Goal: Information Seeking & Learning: Learn about a topic

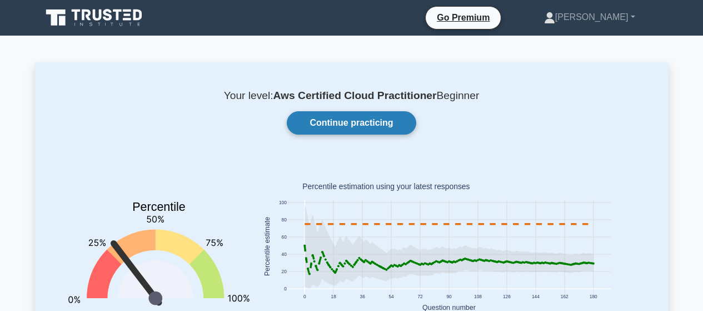
click at [332, 121] on link "Continue practicing" at bounding box center [351, 122] width 129 height 23
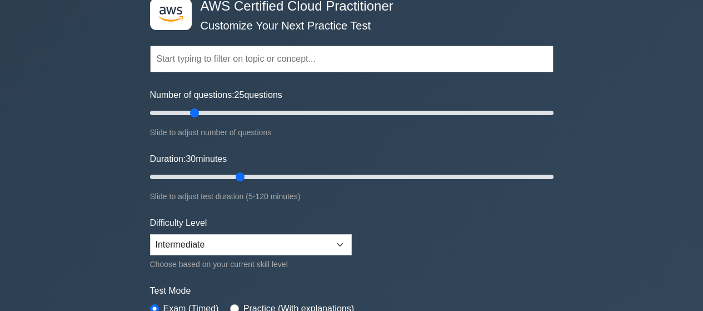
scroll to position [138, 0]
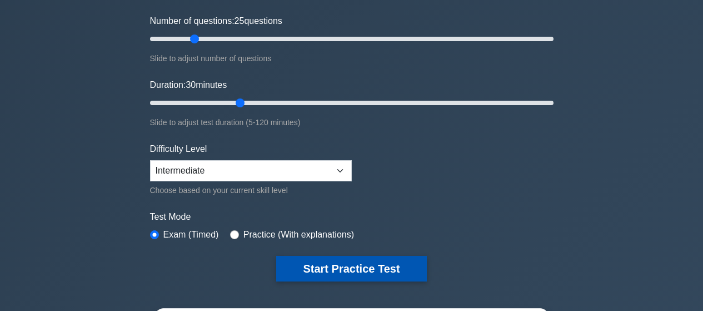
click at [326, 264] on button "Start Practice Test" at bounding box center [351, 269] width 150 height 26
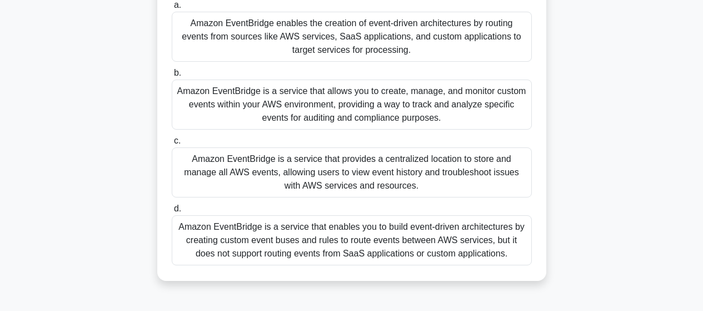
scroll to position [93, 0]
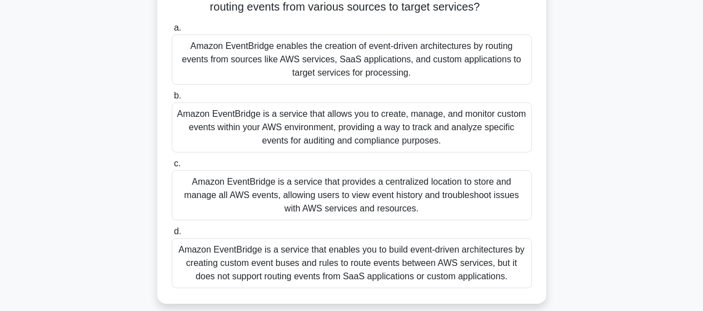
click at [401, 134] on div "Amazon EventBridge is a service that allows you to create, manage, and monitor …" at bounding box center [352, 127] width 360 height 50
click at [172, 99] on input "b. Amazon EventBridge is a service that allows you to create, manage, and monit…" at bounding box center [172, 95] width 0 height 7
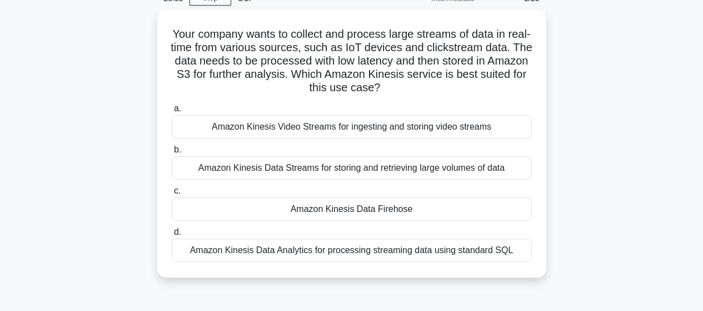
scroll to position [74, 0]
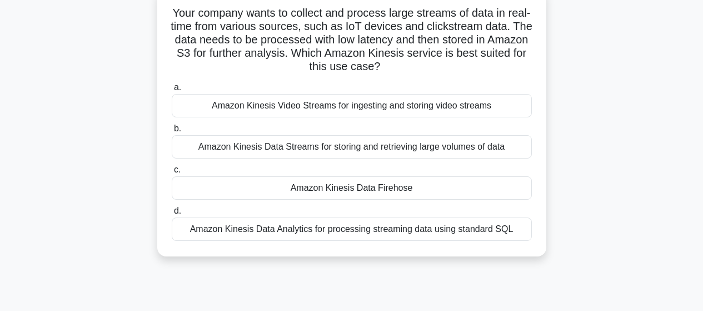
click at [340, 188] on div "Amazon Kinesis Data Firehose" at bounding box center [352, 187] width 360 height 23
click at [172, 173] on input "c. Amazon Kinesis Data Firehose" at bounding box center [172, 169] width 0 height 7
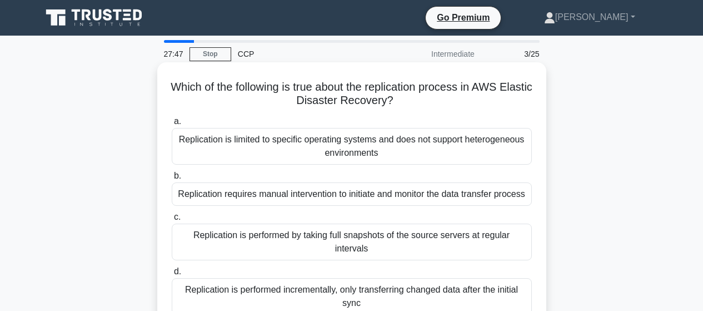
scroll to position [16, 0]
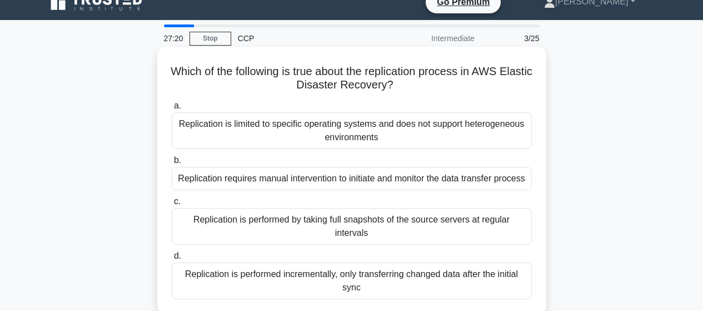
click at [363, 267] on div "Replication is performed incrementally, only transferring changed data after th…" at bounding box center [352, 280] width 360 height 37
click at [172, 259] on input "d. Replication is performed incrementally, only transferring changed data after…" at bounding box center [172, 255] width 0 height 7
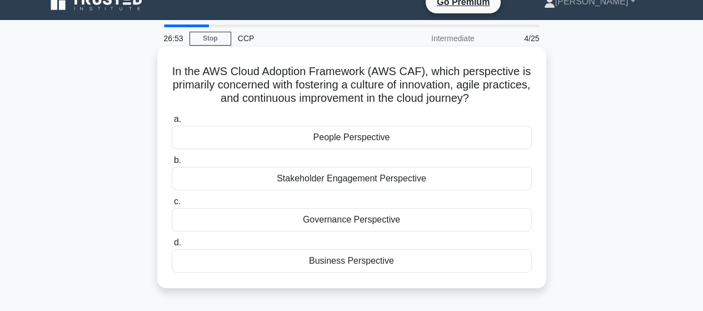
click at [338, 137] on div "People Perspective" at bounding box center [352, 137] width 360 height 23
click at [172, 123] on input "a. People Perspective" at bounding box center [172, 119] width 0 height 7
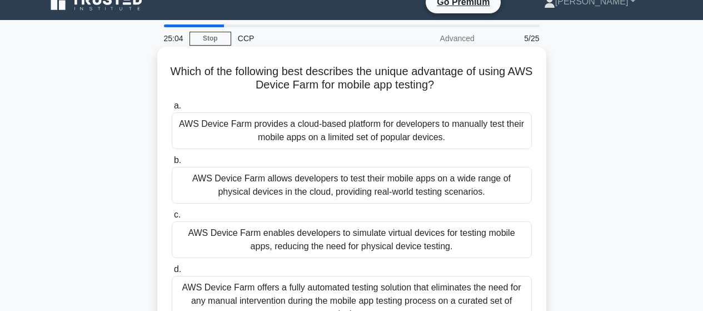
scroll to position [57, 0]
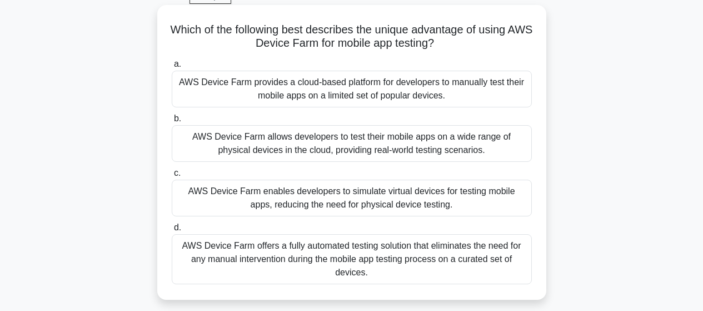
click at [456, 256] on div "AWS Device Farm offers a fully automated testing solution that eliminates the n…" at bounding box center [352, 259] width 360 height 50
click at [172, 231] on input "d. AWS Device Farm offers a fully automated testing solution that eliminates th…" at bounding box center [172, 227] width 0 height 7
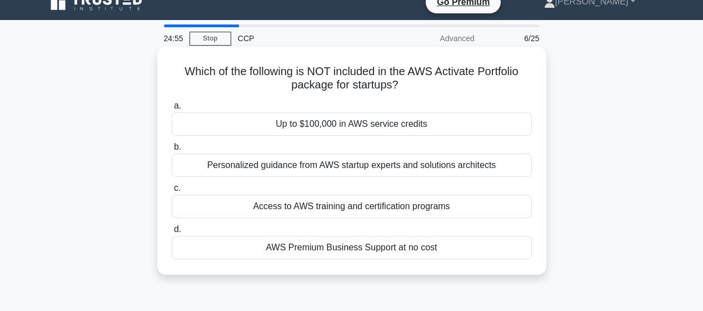
scroll to position [34, 0]
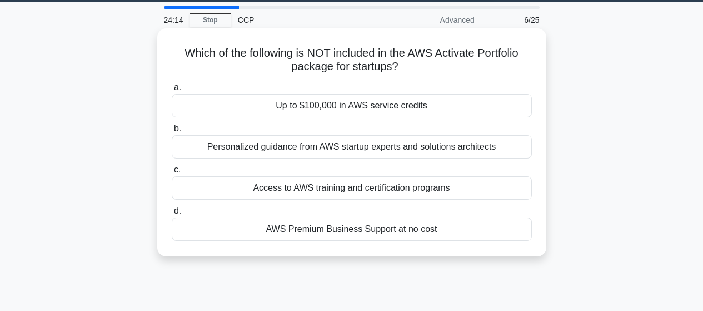
click at [348, 109] on div "Up to $100,000 in AWS service credits" at bounding box center [352, 105] width 360 height 23
click at [172, 91] on input "a. Up to $100,000 in AWS service credits" at bounding box center [172, 87] width 0 height 7
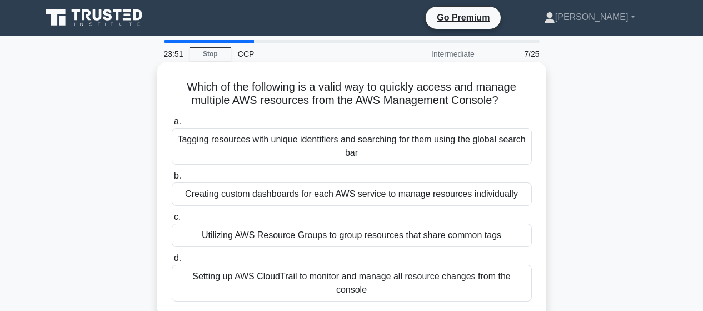
scroll to position [16, 0]
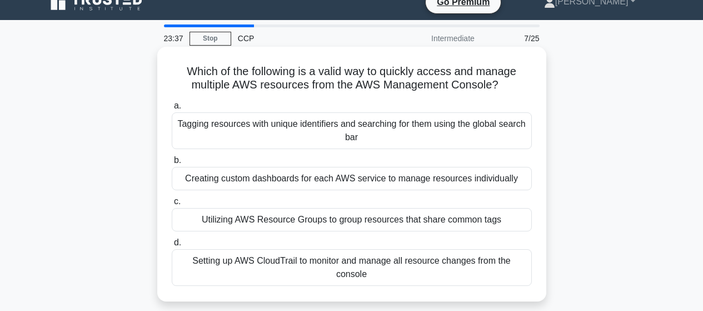
click at [356, 261] on div "Setting up AWS CloudTrail to monitor and manage all resource changes from the c…" at bounding box center [352, 267] width 360 height 37
click at [172, 246] on input "d. Setting up AWS CloudTrail to monitor and manage all resource changes from th…" at bounding box center [172, 242] width 0 height 7
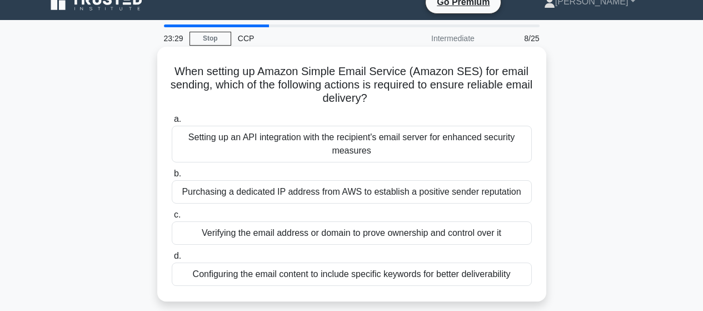
scroll to position [36, 0]
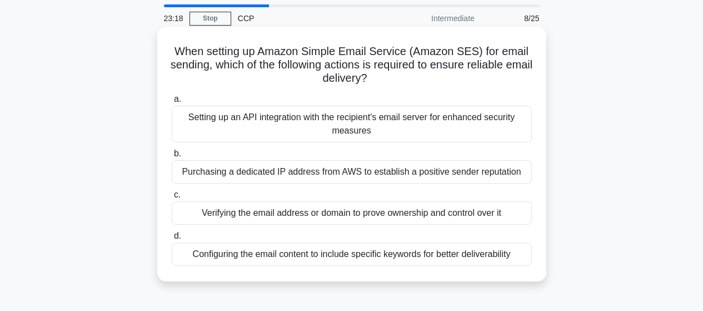
click at [414, 126] on div "Setting up an API integration with the recipient's email server for enhanced se…" at bounding box center [352, 124] width 360 height 37
click at [172, 103] on input "a. Setting up an API integration with the recipient's email server for enhanced…" at bounding box center [172, 99] width 0 height 7
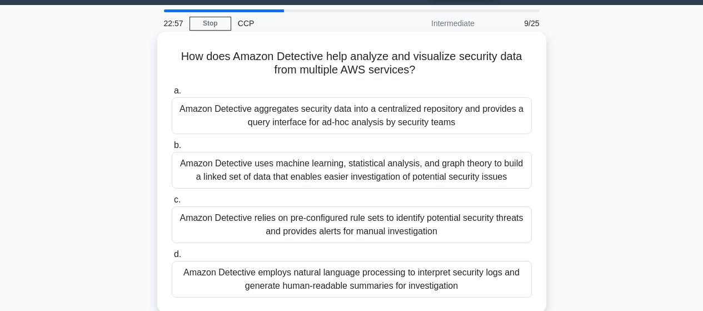
scroll to position [52, 0]
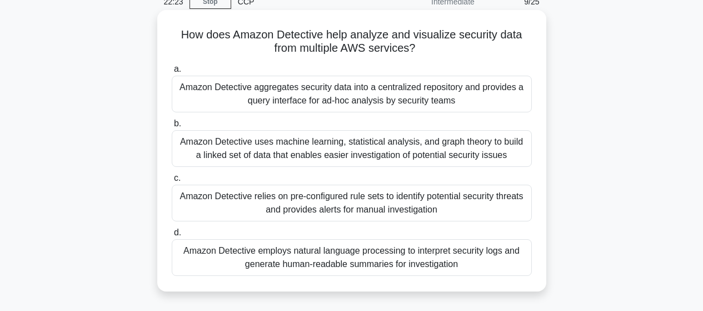
click at [370, 99] on div "Amazon Detective aggregates security data into a centralized repository and pro…" at bounding box center [352, 94] width 360 height 37
click at [172, 73] on input "a. Amazon Detective aggregates security data into a centralized repository and …" at bounding box center [172, 69] width 0 height 7
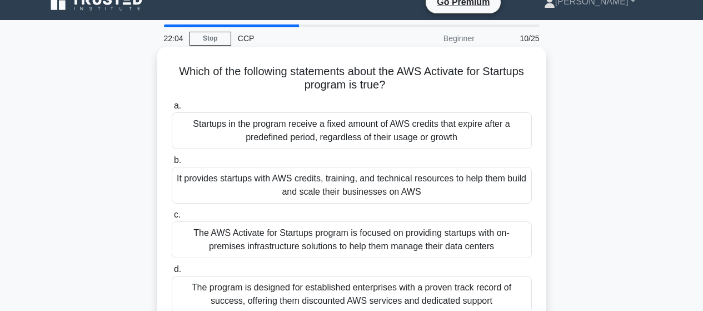
scroll to position [31, 0]
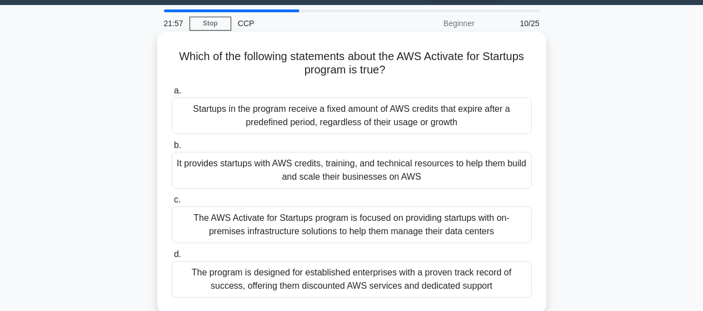
click at [434, 169] on div "It provides startups with AWS credits, training, and technical resources to hel…" at bounding box center [352, 170] width 360 height 37
click at [172, 149] on input "b. It provides startups with AWS credits, training, and technical resources to …" at bounding box center [172, 145] width 0 height 7
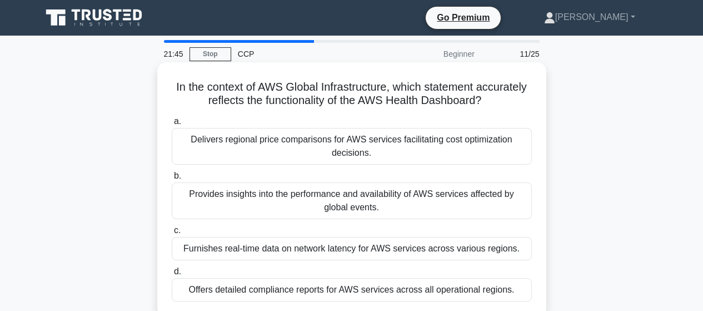
scroll to position [16, 0]
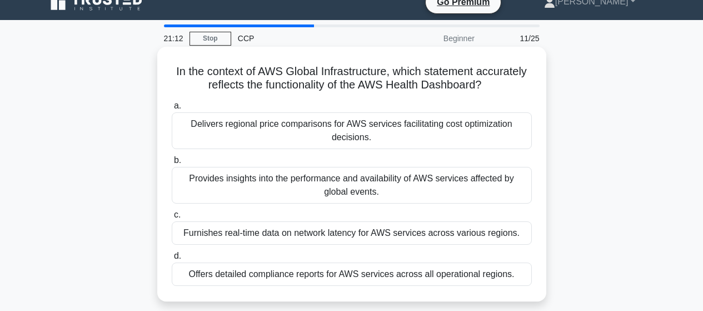
click at [373, 181] on div "Provides insights into the performance and availability of AWS services affecte…" at bounding box center [352, 185] width 360 height 37
click at [172, 164] on input "b. Provides insights into the performance and availability of AWS services affe…" at bounding box center [172, 160] width 0 height 7
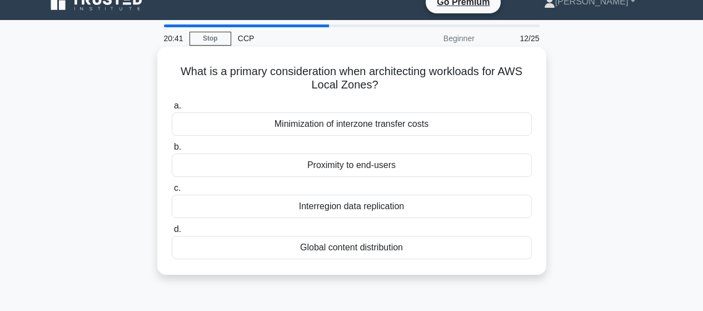
click at [392, 249] on div "Global content distribution" at bounding box center [352, 247] width 360 height 23
click at [172, 233] on input "d. Global content distribution" at bounding box center [172, 229] width 0 height 7
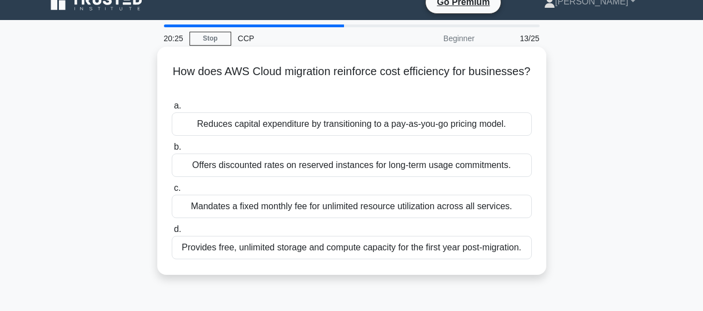
click at [439, 126] on div "Reduces capital expenditure by transitioning to a pay-as-you-go pricing model." at bounding box center [352, 123] width 360 height 23
click at [172, 109] on input "a. Reduces capital expenditure by transitioning to a pay-as-you-go pricing mode…" at bounding box center [172, 105] width 0 height 7
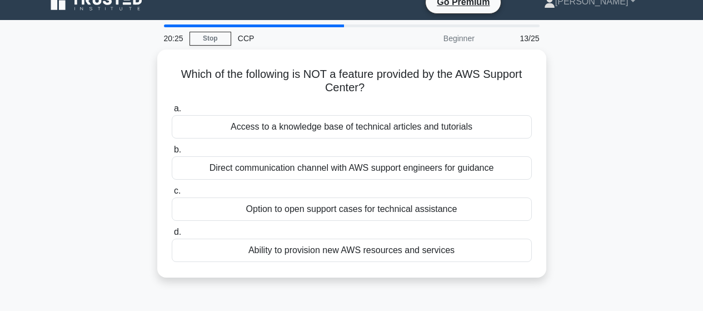
scroll to position [0, 0]
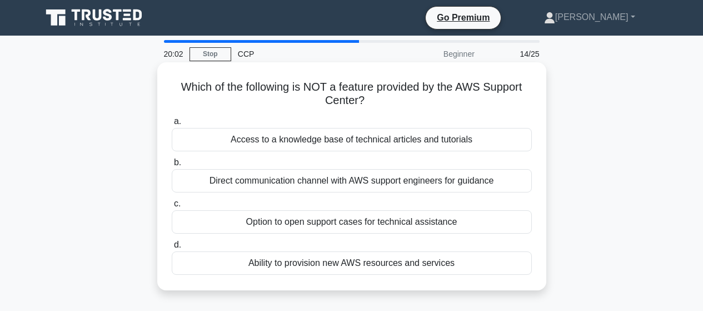
click at [350, 263] on div "Ability to provision new AWS resources and services" at bounding box center [352, 262] width 360 height 23
click at [172, 248] on input "d. Ability to provision new AWS resources and services" at bounding box center [172, 244] width 0 height 7
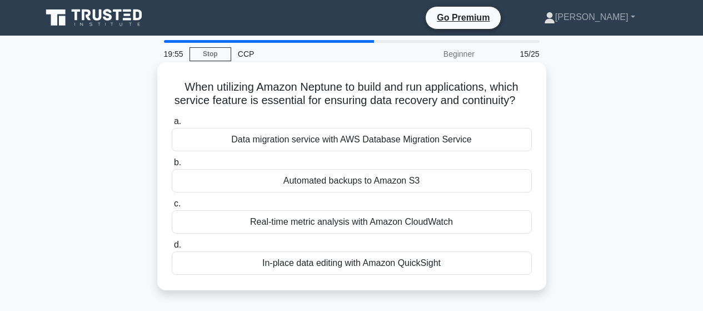
scroll to position [16, 0]
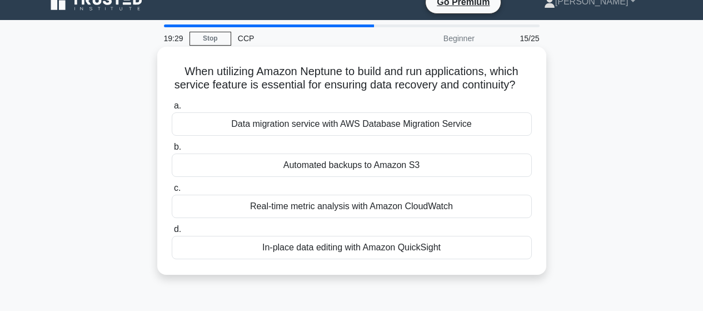
click at [333, 177] on div "Automated backups to Amazon S3" at bounding box center [352, 164] width 360 height 23
click at [172, 151] on input "b. Automated backups to Amazon S3" at bounding box center [172, 146] width 0 height 7
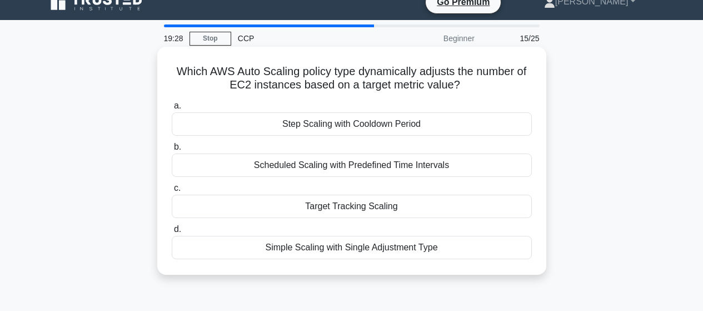
scroll to position [0, 0]
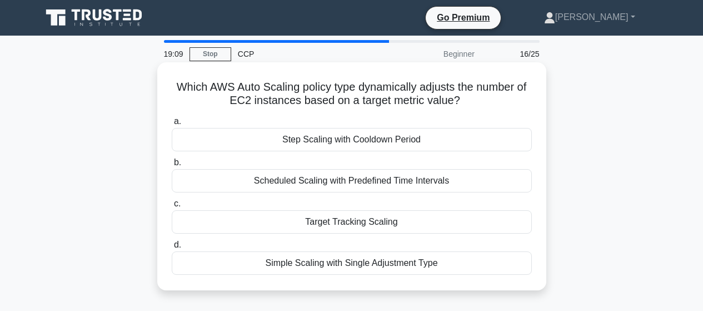
click at [384, 264] on div "Simple Scaling with Single Adjustment Type" at bounding box center [352, 262] width 360 height 23
click at [172, 248] on input "d. Simple Scaling with Single Adjustment Type" at bounding box center [172, 244] width 0 height 7
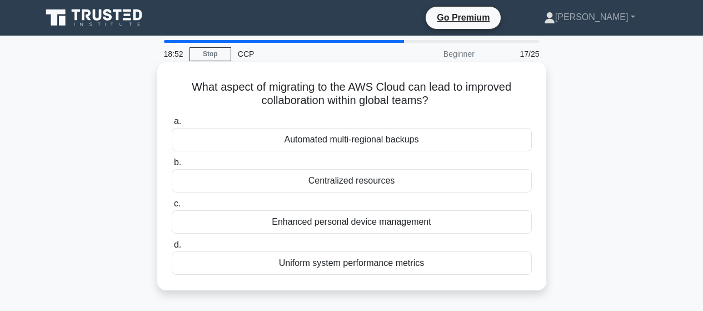
click at [375, 224] on div "Enhanced personal device management" at bounding box center [352, 221] width 360 height 23
click at [172, 207] on input "c. Enhanced personal device management" at bounding box center [172, 203] width 0 height 7
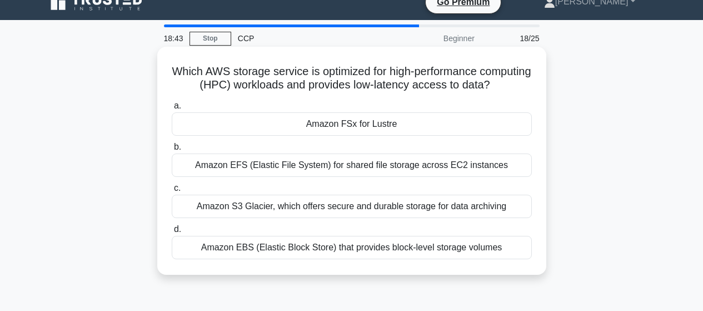
scroll to position [34, 0]
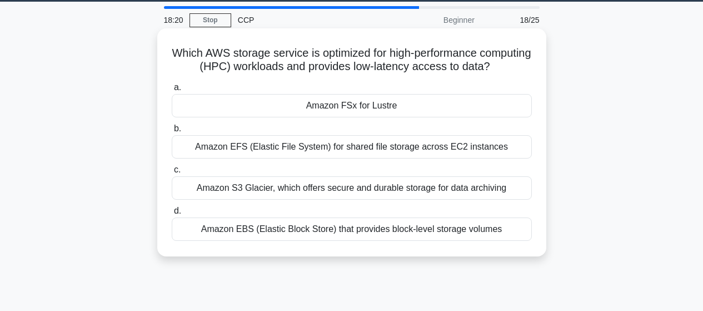
click at [371, 158] on div "Amazon EFS (Elastic File System) for shared file storage across EC2 instances" at bounding box center [352, 146] width 360 height 23
click at [172, 132] on input "b. Amazon EFS (Elastic File System) for shared file storage across EC2 instances" at bounding box center [172, 128] width 0 height 7
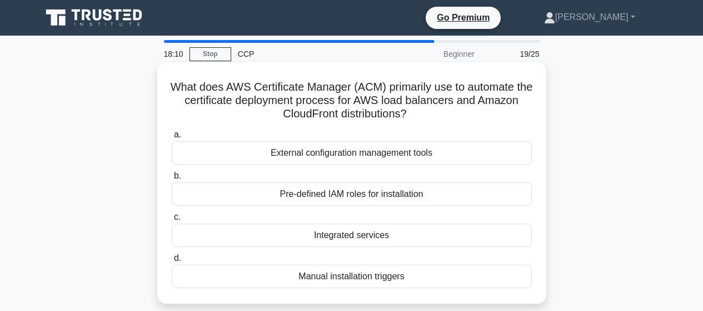
scroll to position [16, 0]
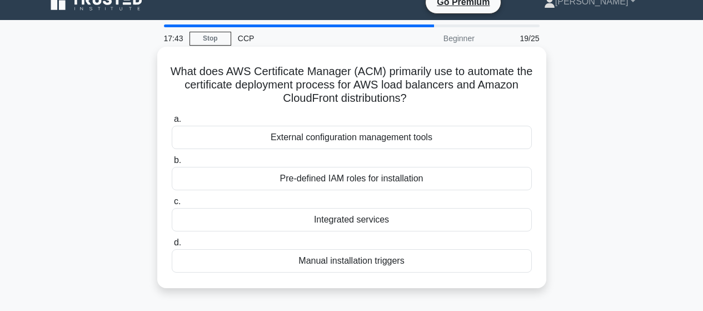
click at [352, 220] on div "Integrated services" at bounding box center [352, 219] width 360 height 23
click at [172, 205] on input "c. Integrated services" at bounding box center [172, 201] width 0 height 7
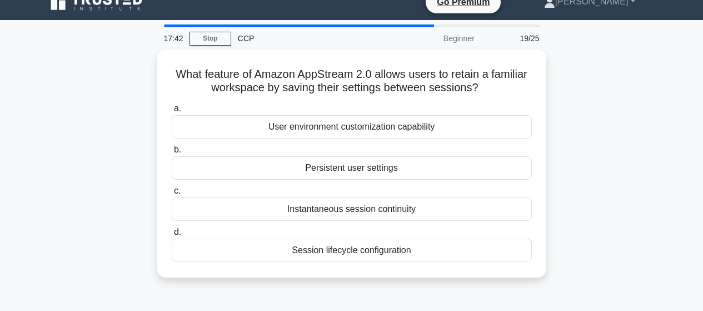
scroll to position [0, 0]
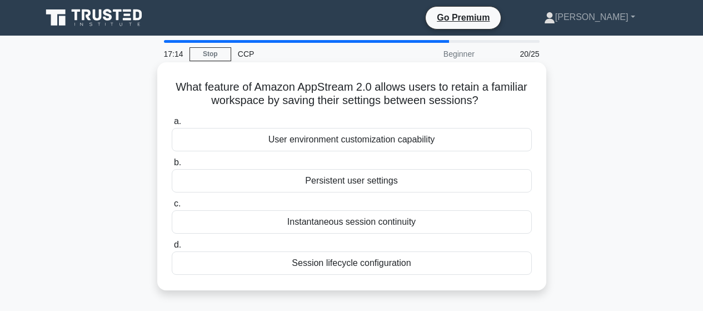
click at [342, 180] on div "Persistent user settings" at bounding box center [352, 180] width 360 height 23
click at [172, 166] on input "b. Persistent user settings" at bounding box center [172, 162] width 0 height 7
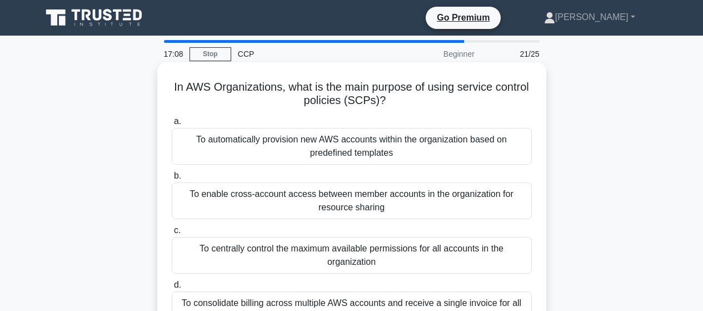
click at [342, 202] on div "To enable cross-account access between member accounts in the organization for …" at bounding box center [352, 200] width 360 height 37
click at [172, 179] on input "b. To enable cross-account access between member accounts in the organization f…" at bounding box center [172, 175] width 0 height 7
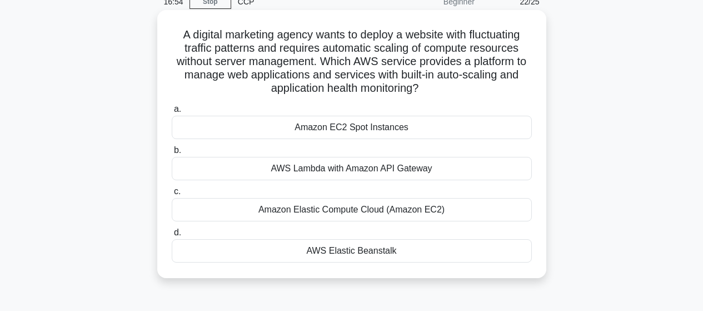
scroll to position [73, 0]
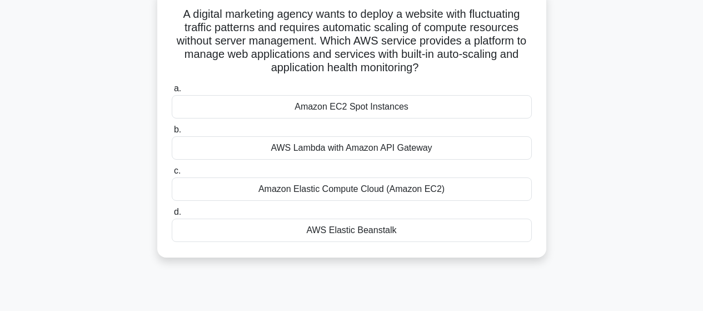
click at [347, 189] on div "Amazon Elastic Compute Cloud (Amazon EC2)" at bounding box center [352, 188] width 360 height 23
click at [172, 174] on input "c. Amazon Elastic Compute Cloud (Amazon EC2)" at bounding box center [172, 170] width 0 height 7
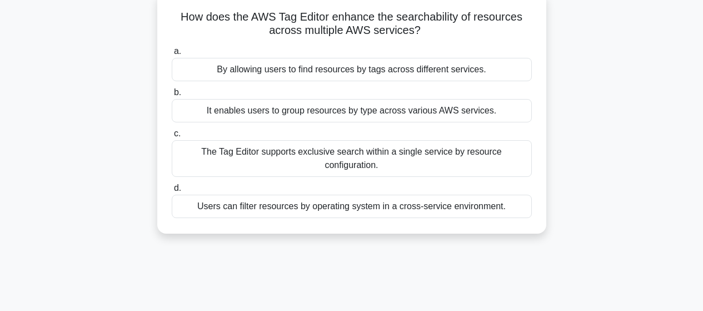
scroll to position [0, 0]
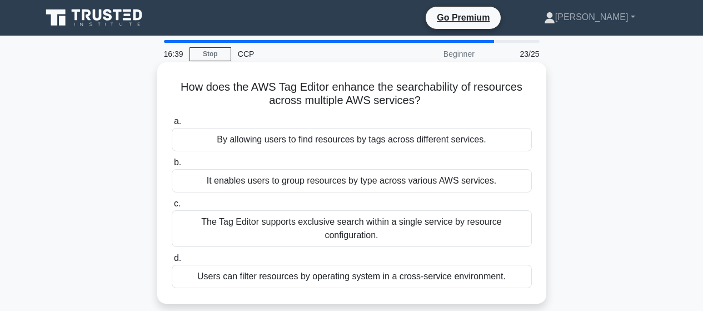
click at [348, 187] on div "It enables users to group resources by type across various AWS services." at bounding box center [352, 180] width 360 height 23
click at [172, 166] on input "b. It enables users to group resources by type across various AWS services." at bounding box center [172, 162] width 0 height 7
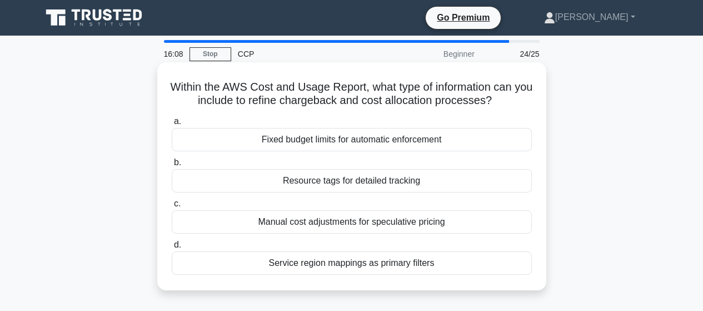
click at [344, 141] on div "Fixed budget limits for automatic enforcement" at bounding box center [352, 139] width 360 height 23
click at [172, 125] on input "a. Fixed budget limits for automatic enforcement" at bounding box center [172, 121] width 0 height 7
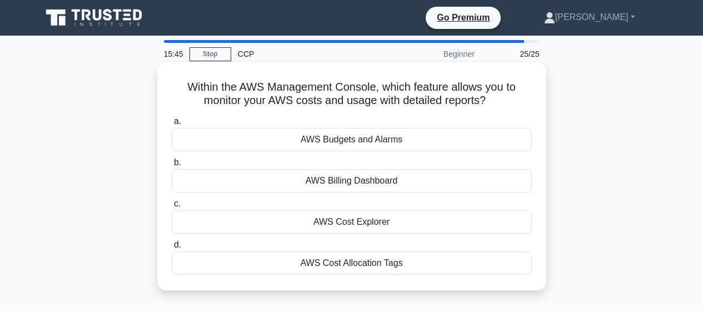
click at [347, 137] on div "AWS Budgets and Alarms" at bounding box center [352, 139] width 360 height 23
click at [172, 125] on input "a. AWS Budgets and Alarms" at bounding box center [172, 121] width 0 height 7
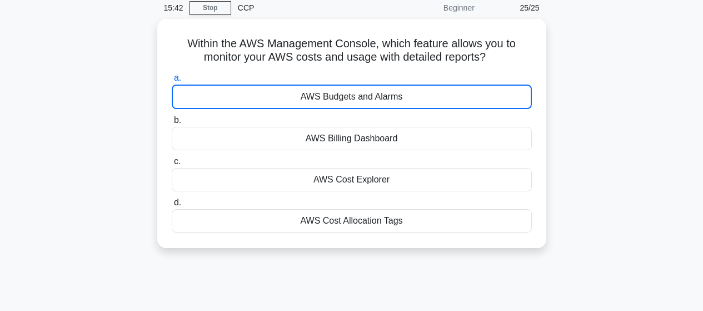
scroll to position [98, 0]
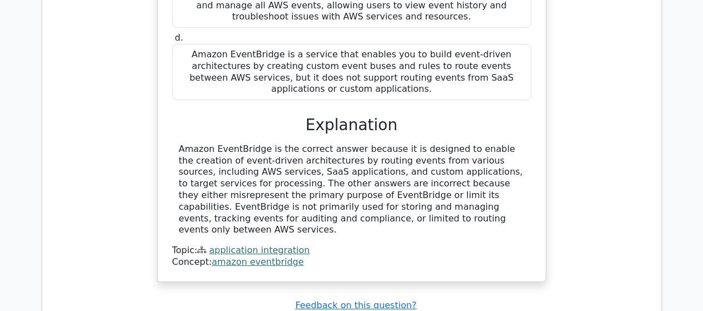
scroll to position [1401, 0]
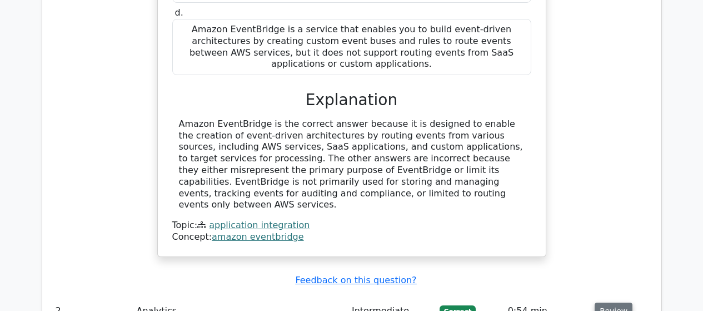
click at [603, 302] on button "Review" at bounding box center [613, 310] width 38 height 17
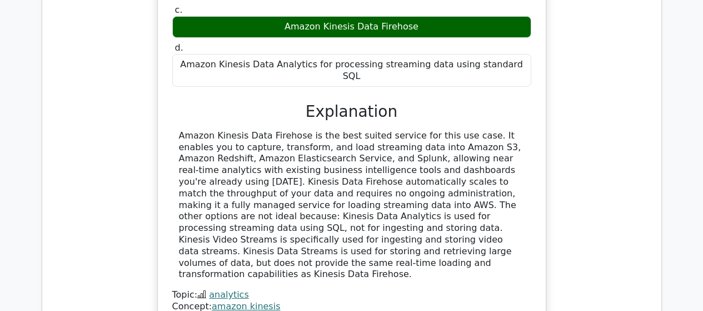
scroll to position [1914, 0]
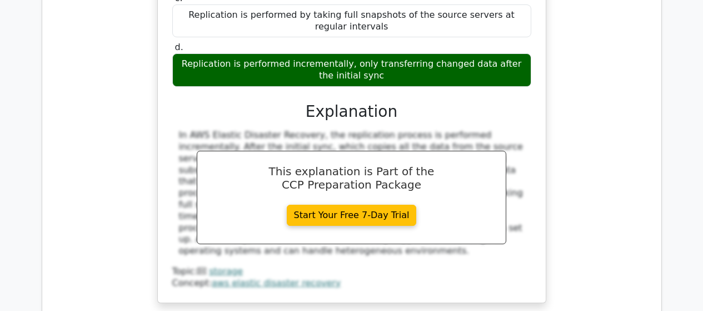
scroll to position [2471, 0]
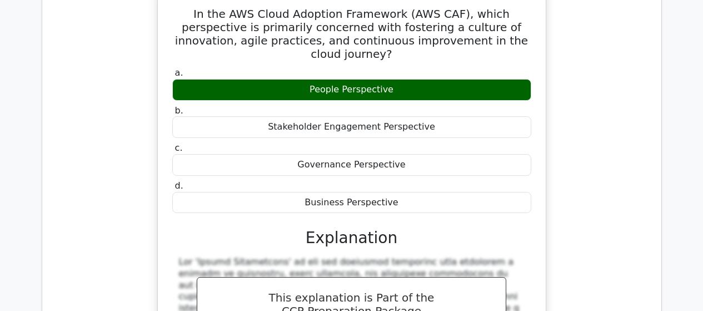
scroll to position [2987, 0]
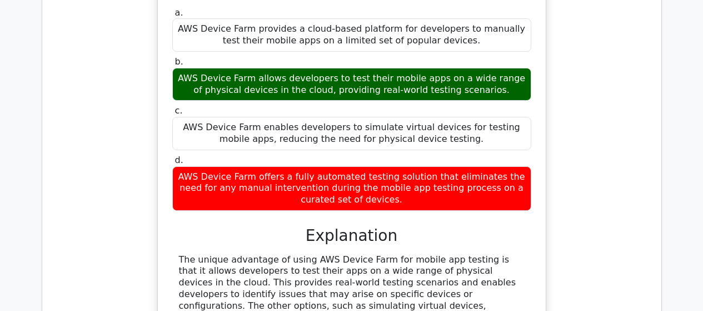
scroll to position [3504, 0]
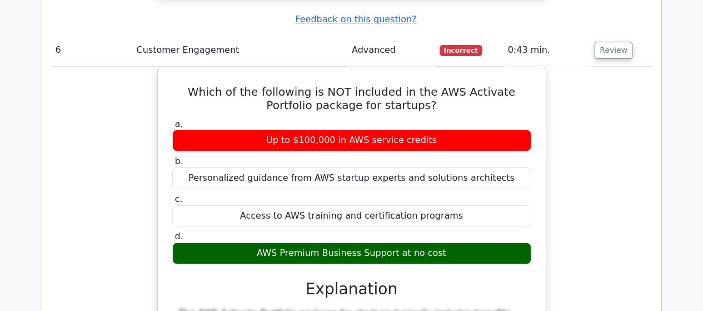
scroll to position [4061, 0]
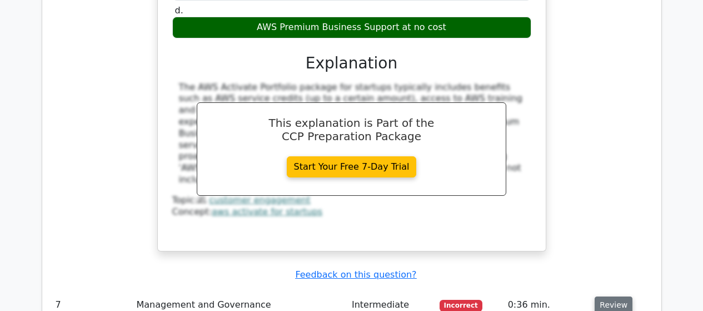
click at [621, 296] on button "Review" at bounding box center [613, 304] width 38 height 17
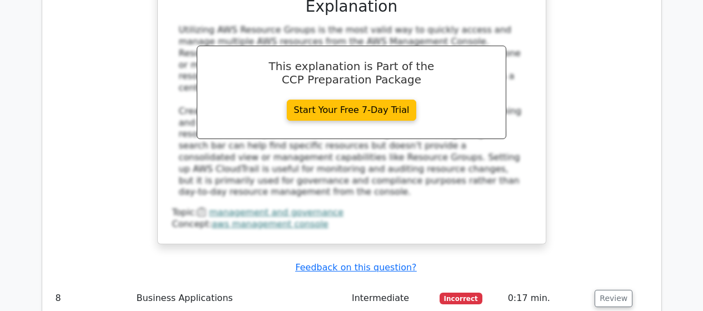
scroll to position [4680, 0]
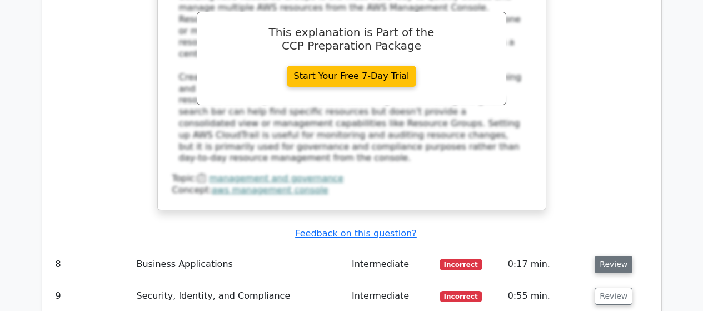
click at [602, 256] on button "Review" at bounding box center [613, 264] width 38 height 17
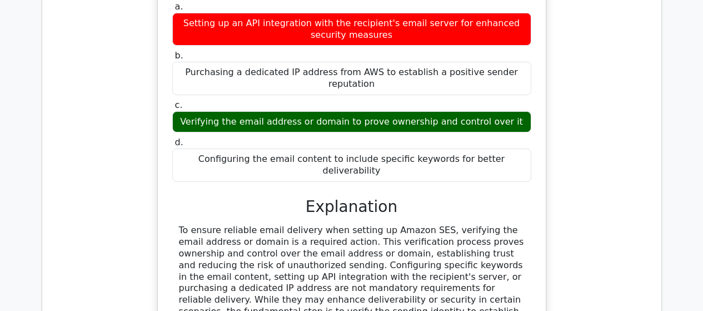
scroll to position [5049, 0]
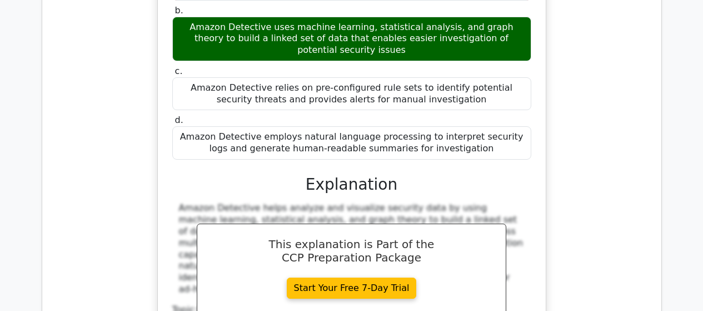
scroll to position [5598, 0]
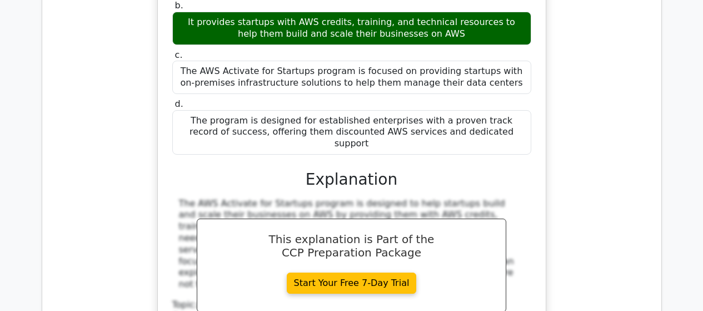
scroll to position [6171, 0]
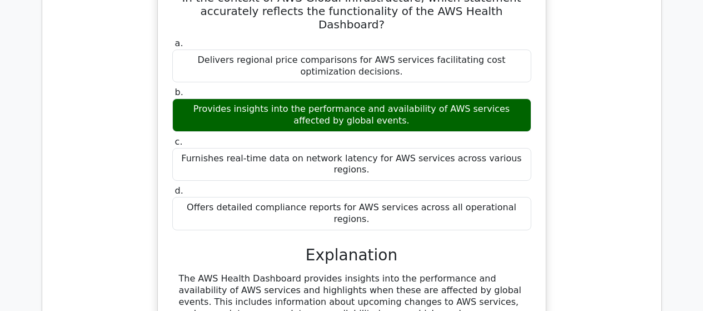
scroll to position [6674, 0]
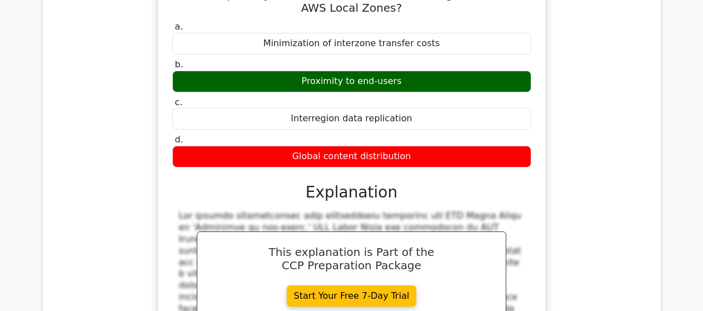
scroll to position [7168, 0]
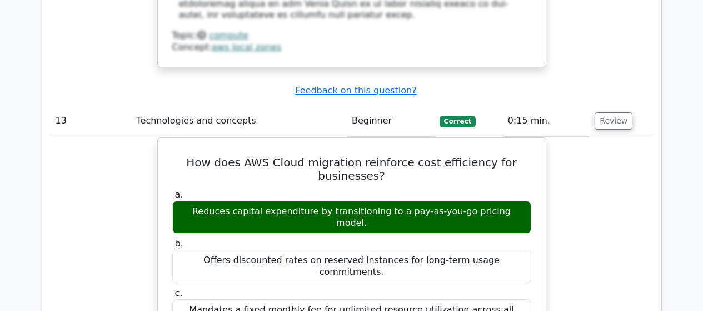
scroll to position [7710, 0]
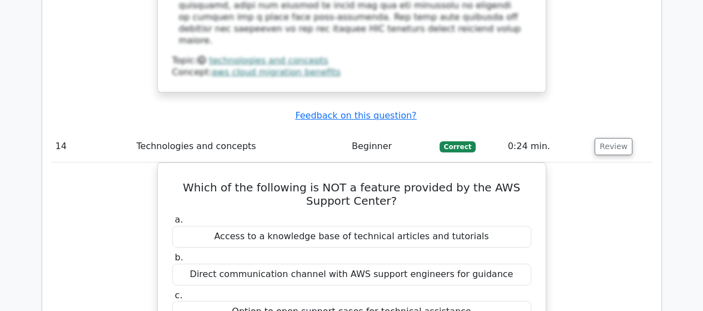
scroll to position [8184, 0]
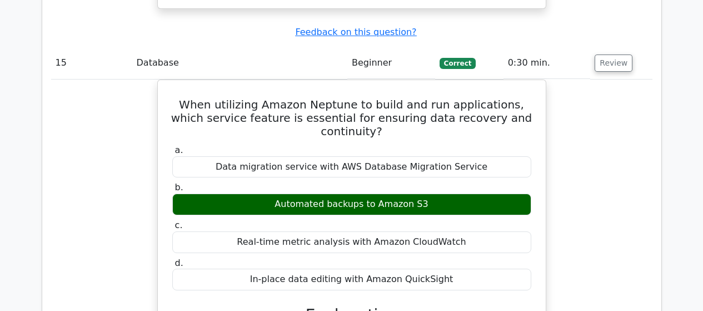
scroll to position [8758, 0]
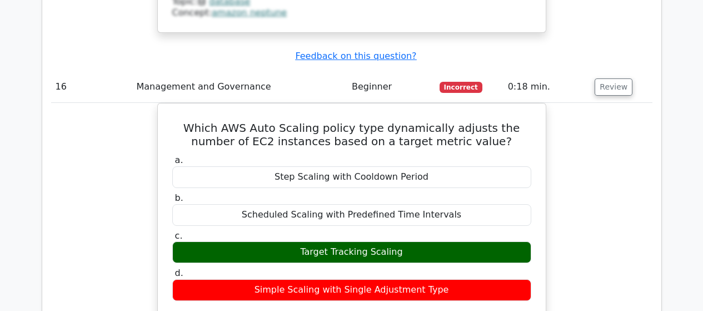
scroll to position [9311, 0]
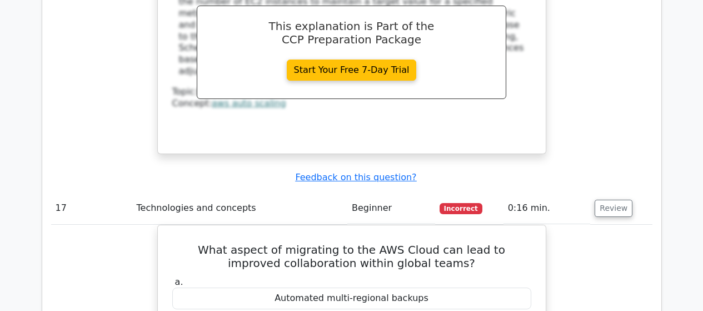
scroll to position [9655, 0]
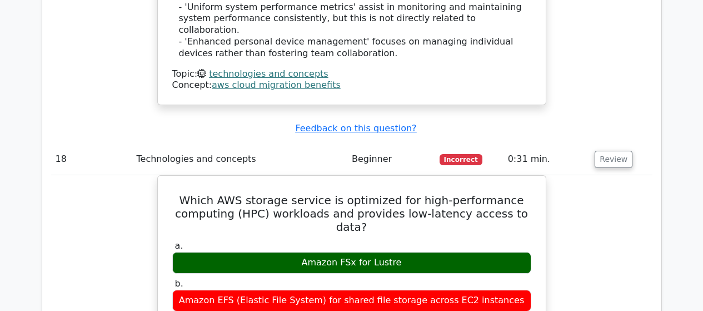
scroll to position [10231, 0]
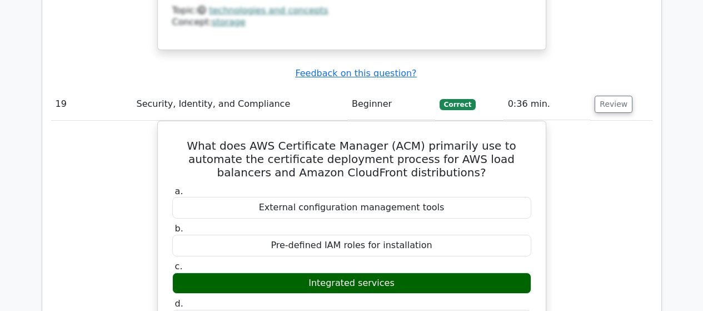
scroll to position [10804, 0]
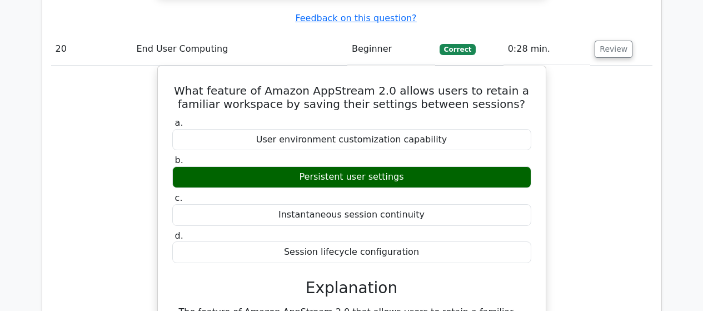
scroll to position [11369, 0]
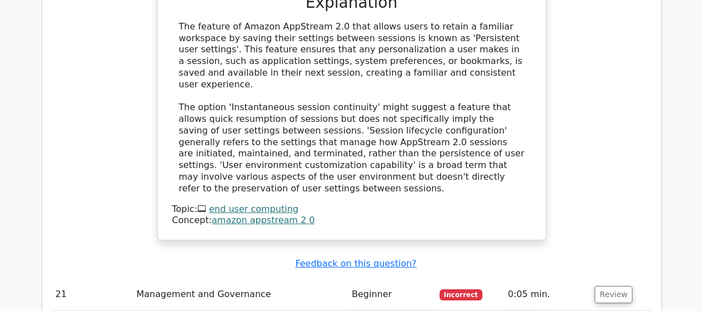
scroll to position [11896, 0]
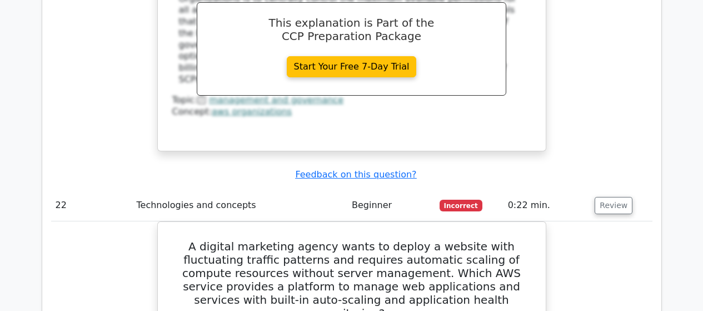
scroll to position [12508, 0]
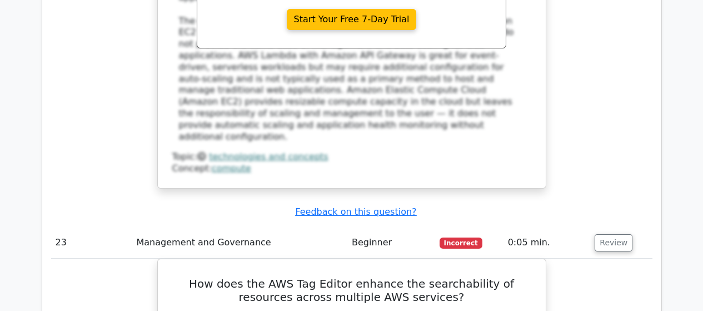
scroll to position [12913, 0]
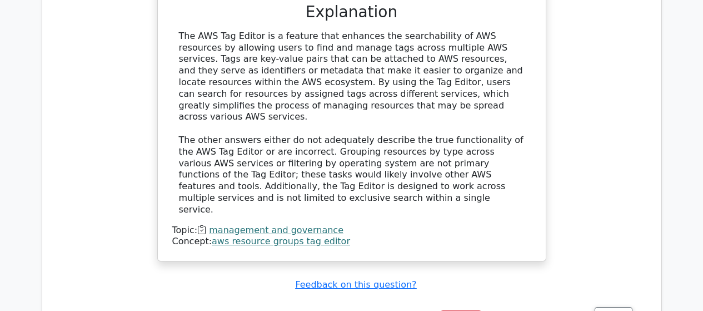
scroll to position [13458, 0]
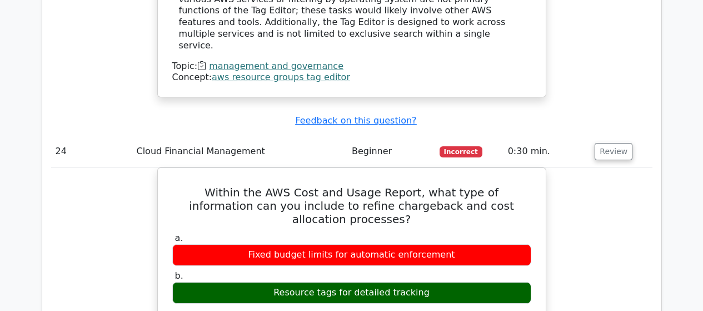
scroll to position [13559, 0]
